Goal: Task Accomplishment & Management: Manage account settings

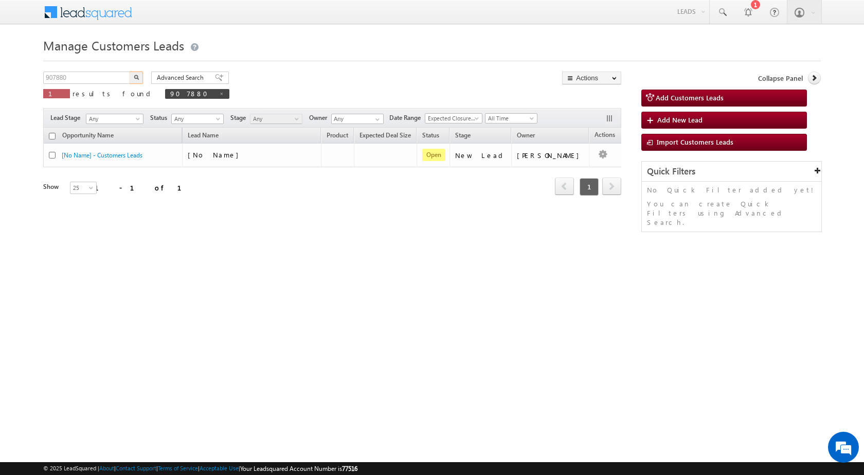
click at [61, 75] on input "907880" at bounding box center [87, 77] width 88 height 12
click at [135, 75] on img "button" at bounding box center [136, 77] width 5 height 5
click at [59, 78] on input "907880" at bounding box center [87, 77] width 88 height 12
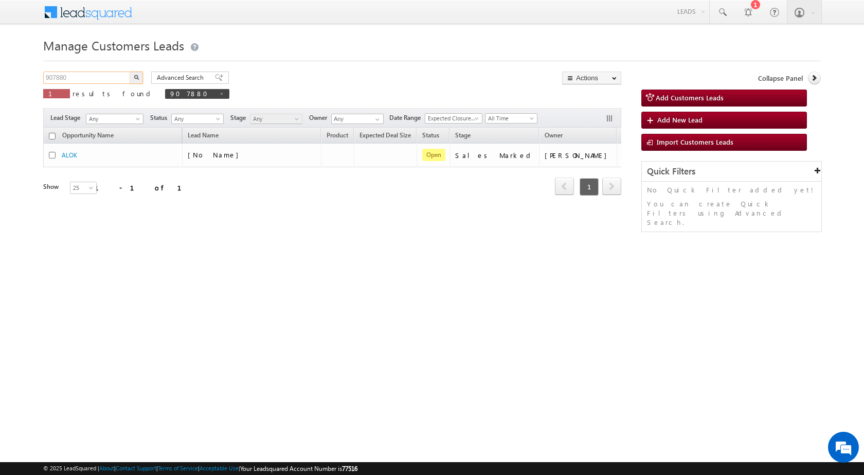
paste input "11765"
type input "911765"
click at [130, 71] on button "button" at bounding box center [136, 77] width 13 height 12
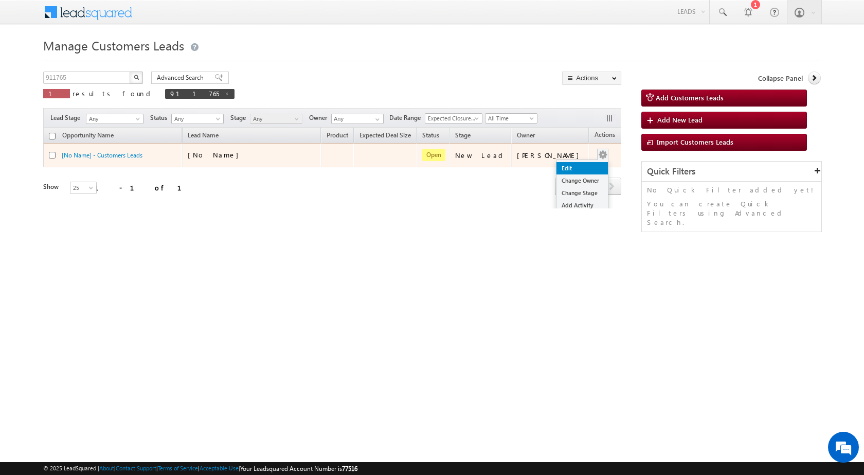
click at [562, 169] on link "Edit" at bounding box center [581, 168] width 51 height 12
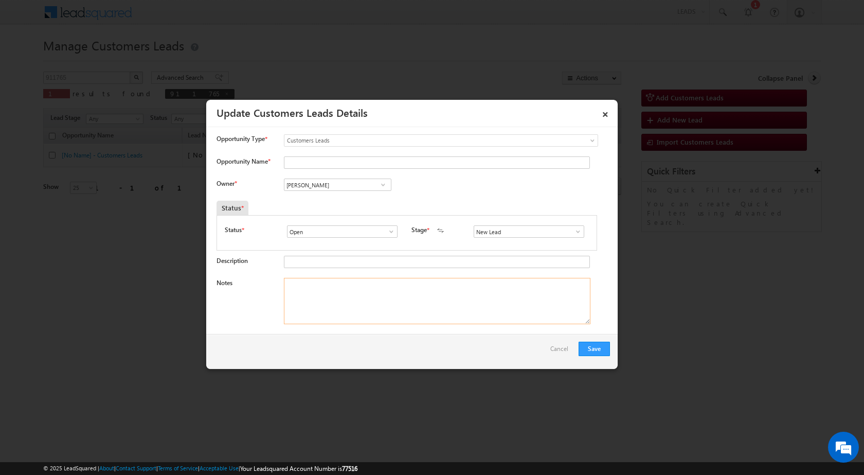
click at [411, 308] on textarea "Notes" at bounding box center [437, 301] width 307 height 46
paste textarea "911765 / [PERSON_NAME] / 8109443834 / HOME PURCHASE / 462038 TO BHOPAL / PV 15 …"
type textarea "911765 / [PERSON_NAME] / 8109443834 / HOME PURCHASE / 462038 TO BHOPAL / PV 15 …"
click at [573, 233] on span at bounding box center [578, 231] width 10 height 8
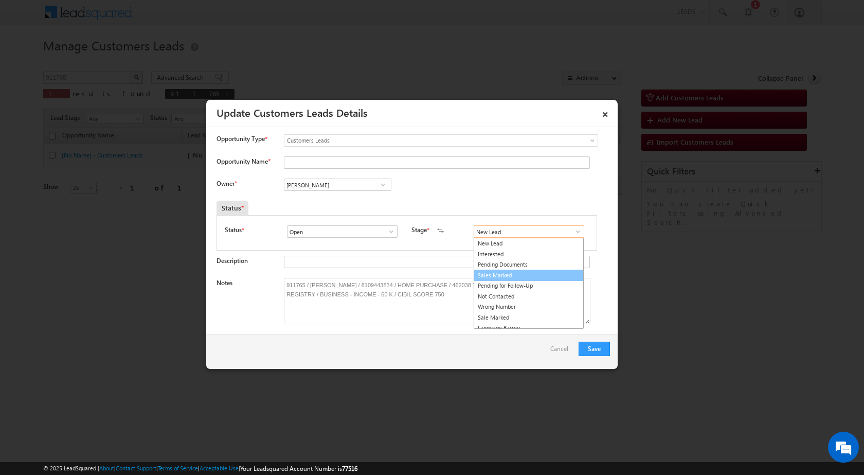
click at [514, 275] on link "Sales Marked" at bounding box center [529, 275] width 110 height 12
type input "Sales Marked"
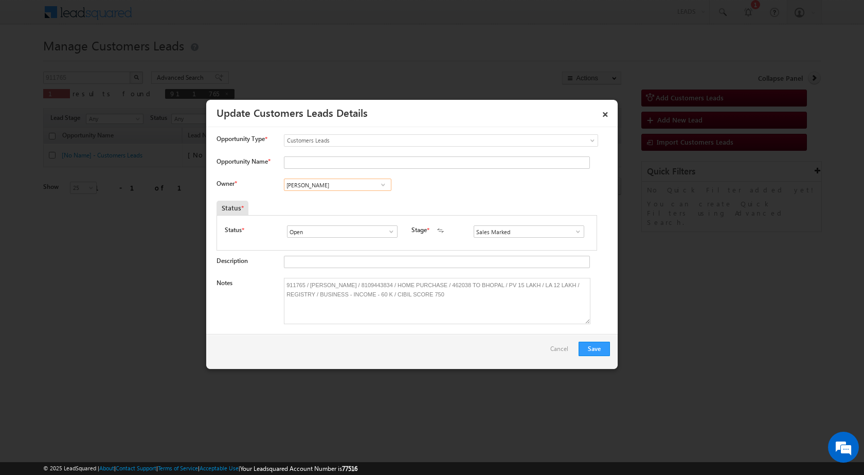
click at [354, 187] on input "[PERSON_NAME]" at bounding box center [337, 184] width 107 height 12
paste input "[PERSON_NAME][EMAIL_ADDRESS][DOMAIN_NAME]"
click at [328, 208] on span "[PERSON_NAME][EMAIL_ADDRESS][DOMAIN_NAME]" at bounding box center [334, 205] width 93 height 8
type input "[PERSON_NAME]"
drag, startPoint x: 309, startPoint y: 287, endPoint x: 347, endPoint y: 284, distance: 37.7
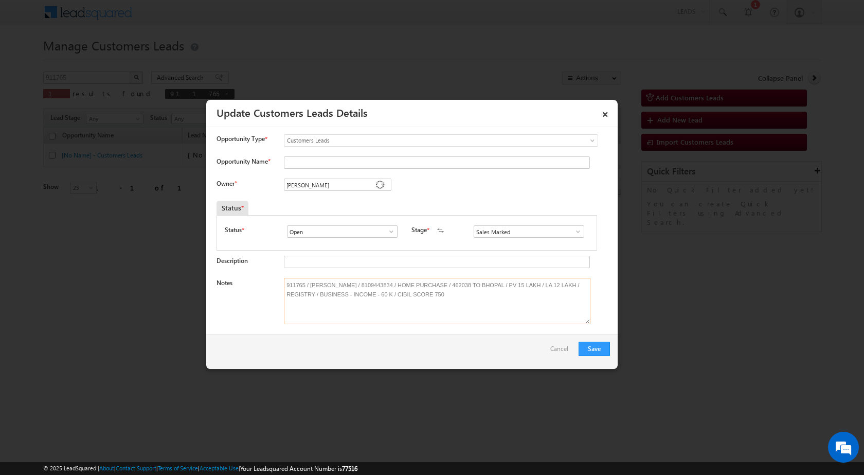
click at [347, 284] on textarea "911765 / [PERSON_NAME] / 8109443834 / HOME PURCHASE / 462038 TO BHOPAL / PV 15 …" at bounding box center [437, 301] width 307 height 46
click at [304, 161] on input "Opportunity Name *" at bounding box center [437, 162] width 306 height 12
paste input "[PERSON_NAME]"
type input "[PERSON_NAME]"
click at [600, 349] on button "Save" at bounding box center [594, 348] width 31 height 14
